Goal: Task Accomplishment & Management: Manage account settings

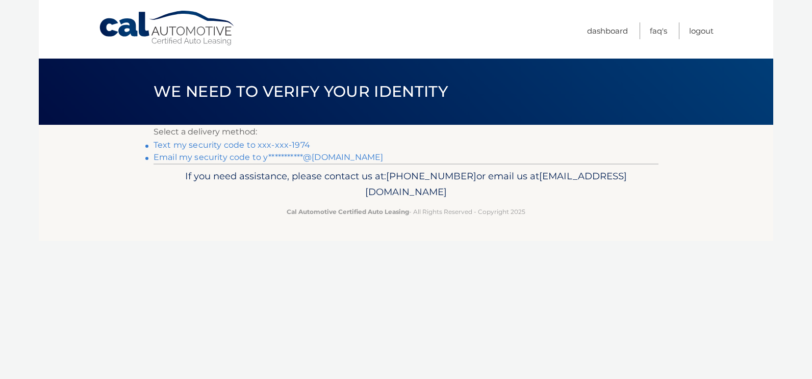
click at [275, 144] on link "Text my security code to xxx-xxx-1974" at bounding box center [232, 145] width 157 height 10
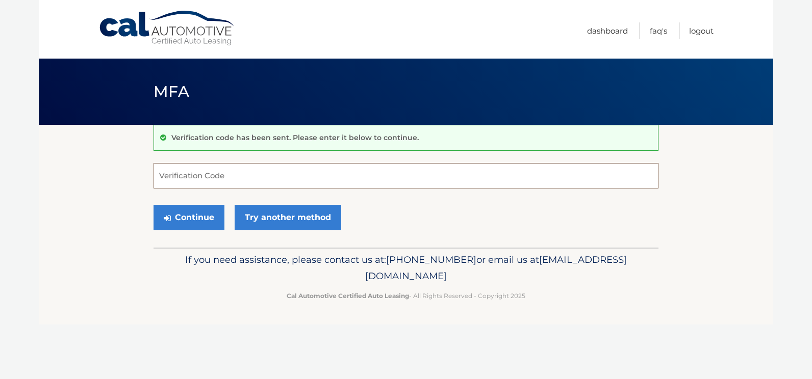
click at [378, 168] on input "Verification Code" at bounding box center [406, 175] width 505 height 25
type input "296051"
click at [154, 205] on button "Continue" at bounding box center [189, 217] width 71 height 25
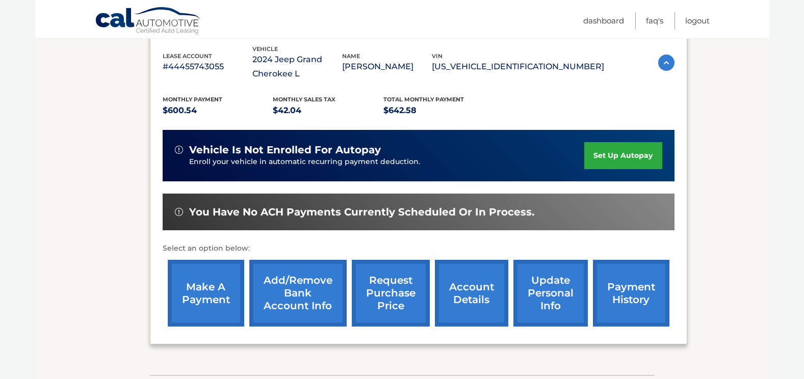
scroll to position [253, 0]
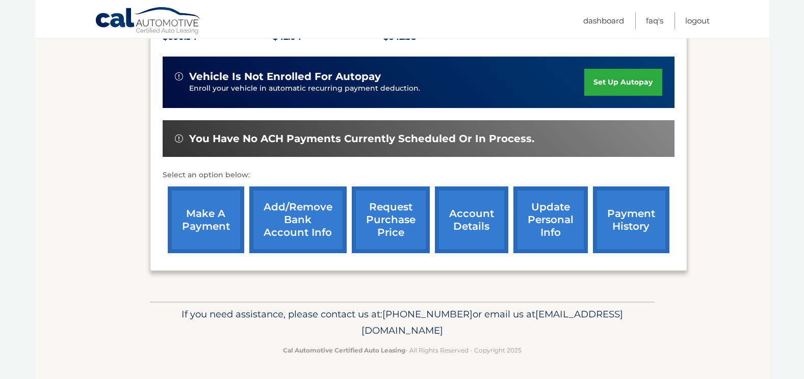
click at [386, 239] on link "request purchase price" at bounding box center [391, 220] width 78 height 67
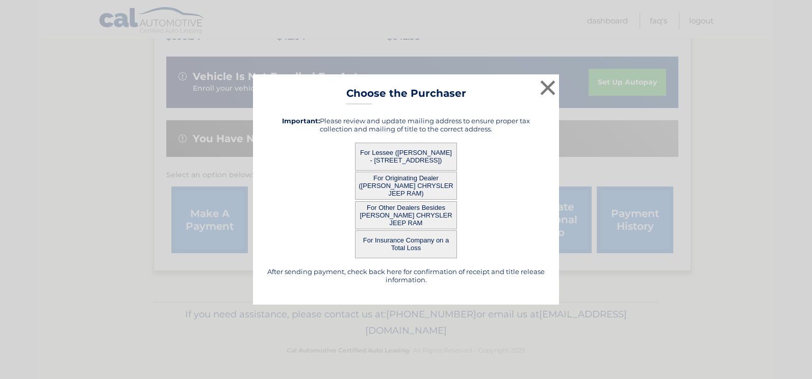
click at [410, 191] on button "For Originating Dealer (KENDALL DODGE CHRYSLER JEEP RAM)" at bounding box center [406, 186] width 102 height 28
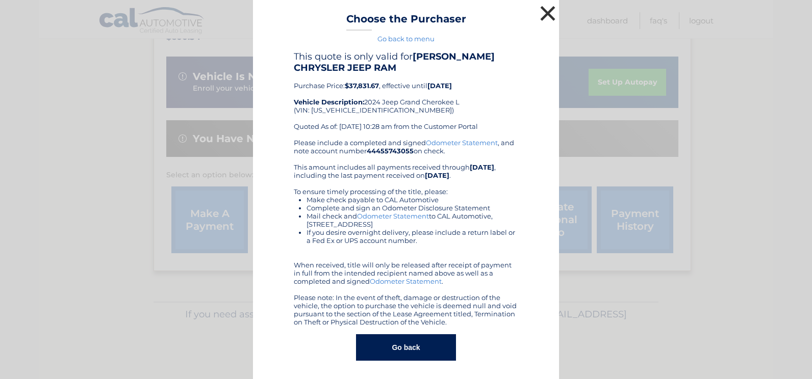
click at [542, 11] on button "×" at bounding box center [548, 13] width 20 height 20
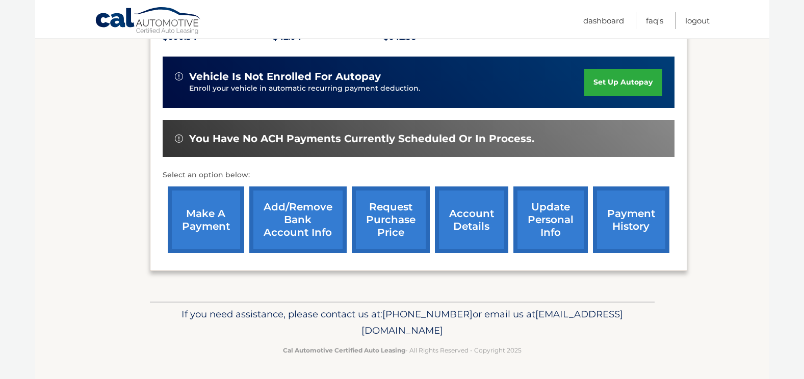
click at [542, 11] on nav "Menu Dashboard FAQ's Logout" at bounding box center [475, 19] width 469 height 38
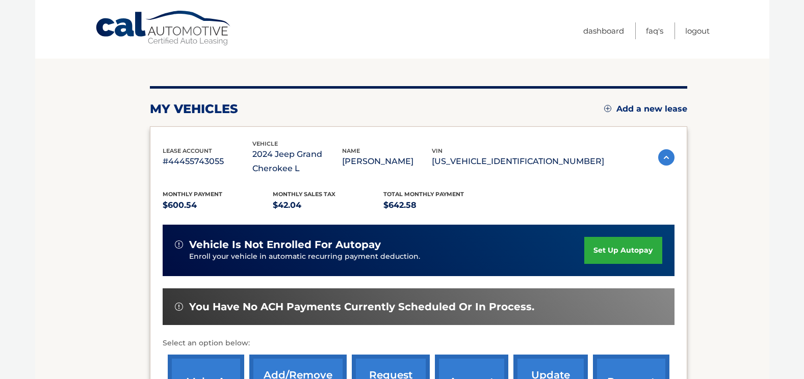
scroll to position [0, 0]
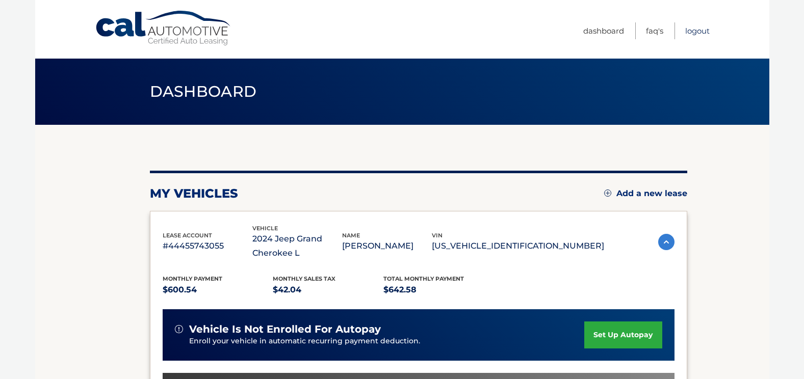
click at [703, 33] on link "Logout" at bounding box center [697, 30] width 24 height 17
